Goal: Transaction & Acquisition: Purchase product/service

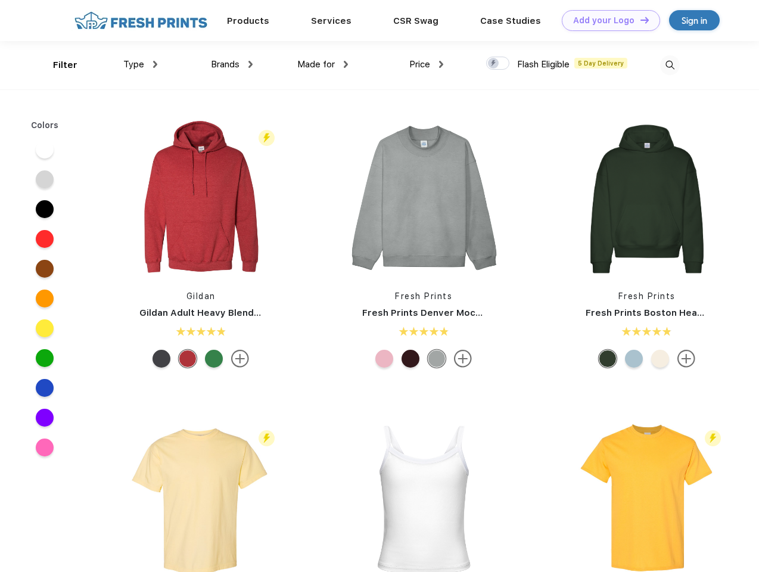
click at [606, 20] on link "Add your Logo Design Tool" at bounding box center [610, 20] width 98 height 21
click at [0, 0] on div "Design Tool" at bounding box center [0, 0] width 0 height 0
click at [639, 20] on link "Add your Logo Design Tool" at bounding box center [610, 20] width 98 height 21
click at [57, 65] on div "Filter" at bounding box center [65, 65] width 24 height 14
click at [141, 64] on span "Type" at bounding box center [133, 64] width 21 height 11
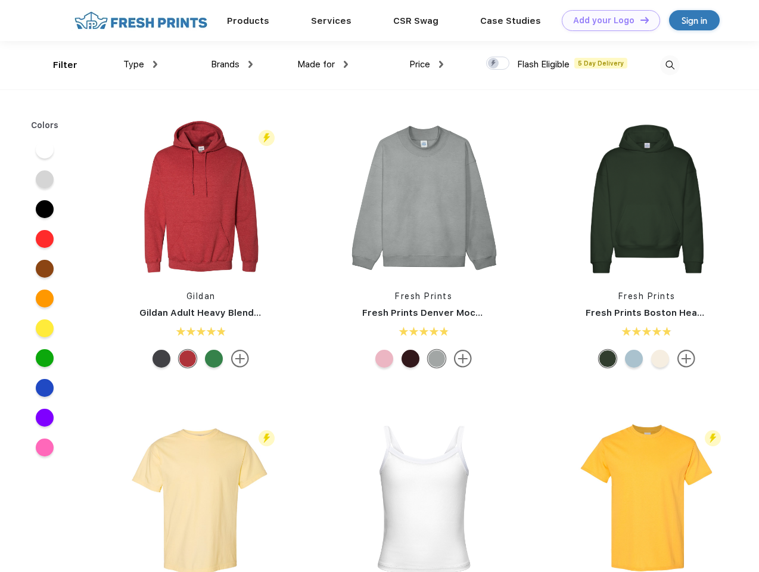
click at [232, 64] on span "Brands" at bounding box center [225, 64] width 29 height 11
click at [323, 64] on span "Made for" at bounding box center [316, 64] width 38 height 11
click at [426, 64] on span "Price" at bounding box center [419, 64] width 21 height 11
click at [498, 64] on div at bounding box center [497, 63] width 23 height 13
click at [494, 64] on input "checkbox" at bounding box center [490, 60] width 8 height 8
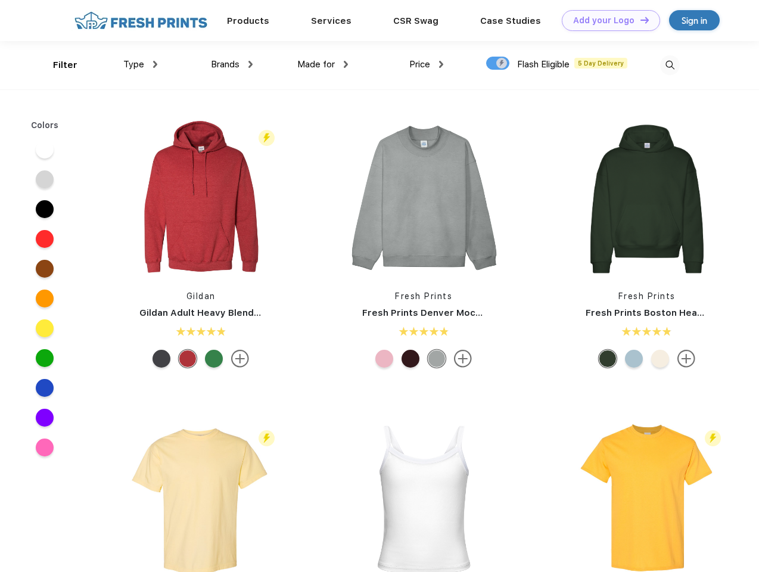
click at [669, 65] on img at bounding box center [670, 65] width 20 height 20
